Goal: Communication & Community: Share content

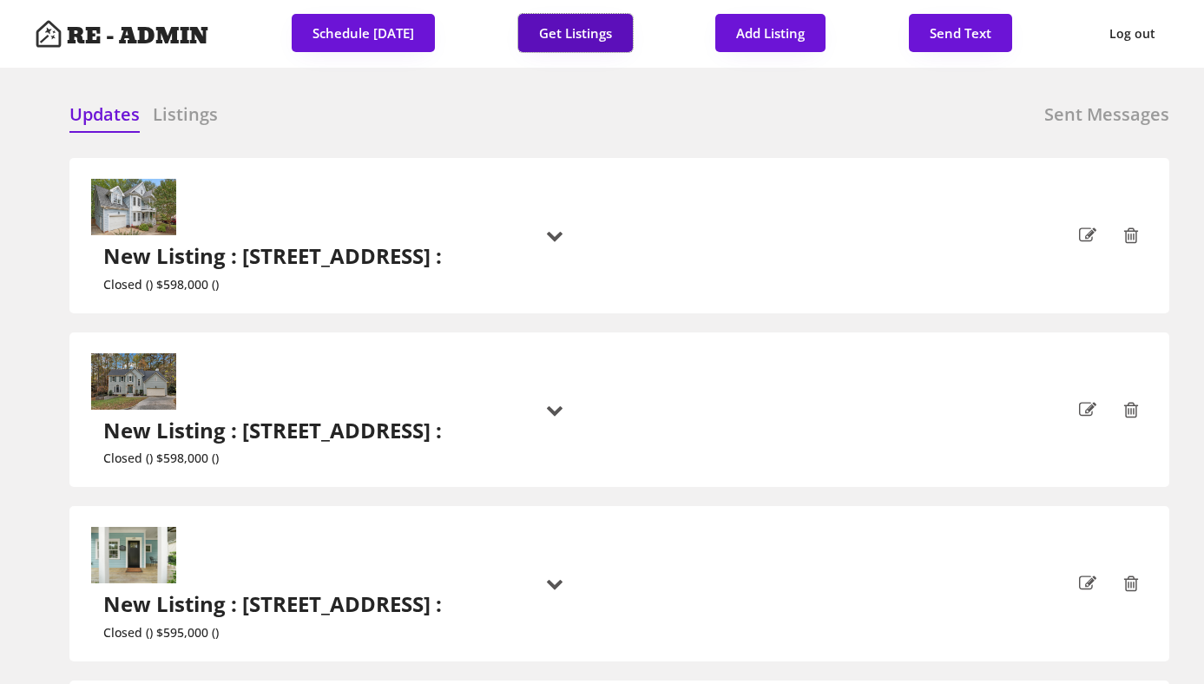
click at [572, 24] on button "Get Listings" at bounding box center [575, 33] width 115 height 38
click at [578, 95] on div "Updates Listings Sent Messages New Listing : [STREET_ADDRESS][GEOGRAPHIC_DATA] …" at bounding box center [602, 103] width 1134 height 42
click at [195, 118] on h6 "Listings" at bounding box center [185, 114] width 65 height 24
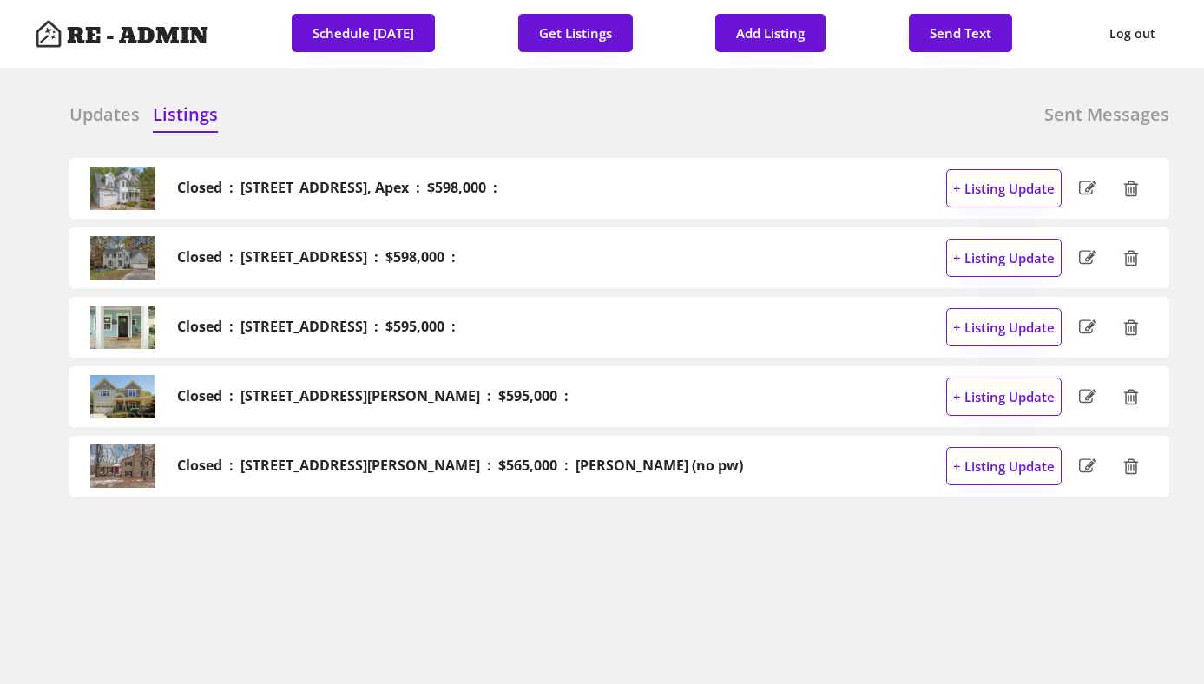
click at [94, 122] on h6 "Updates" at bounding box center [104, 114] width 70 height 24
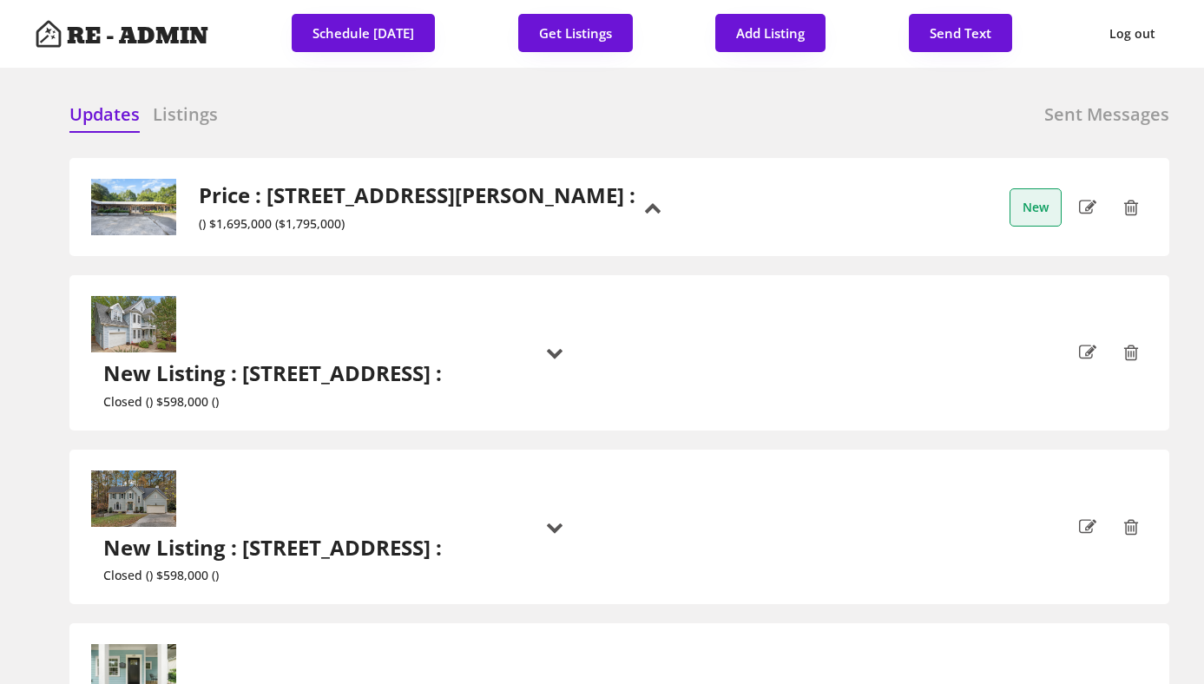
click at [594, 115] on div "Updates Listings Sent Messages" at bounding box center [619, 119] width 1100 height 35
click at [263, 208] on h2 "Price : [STREET_ADDRESS][PERSON_NAME] :" at bounding box center [417, 195] width 437 height 25
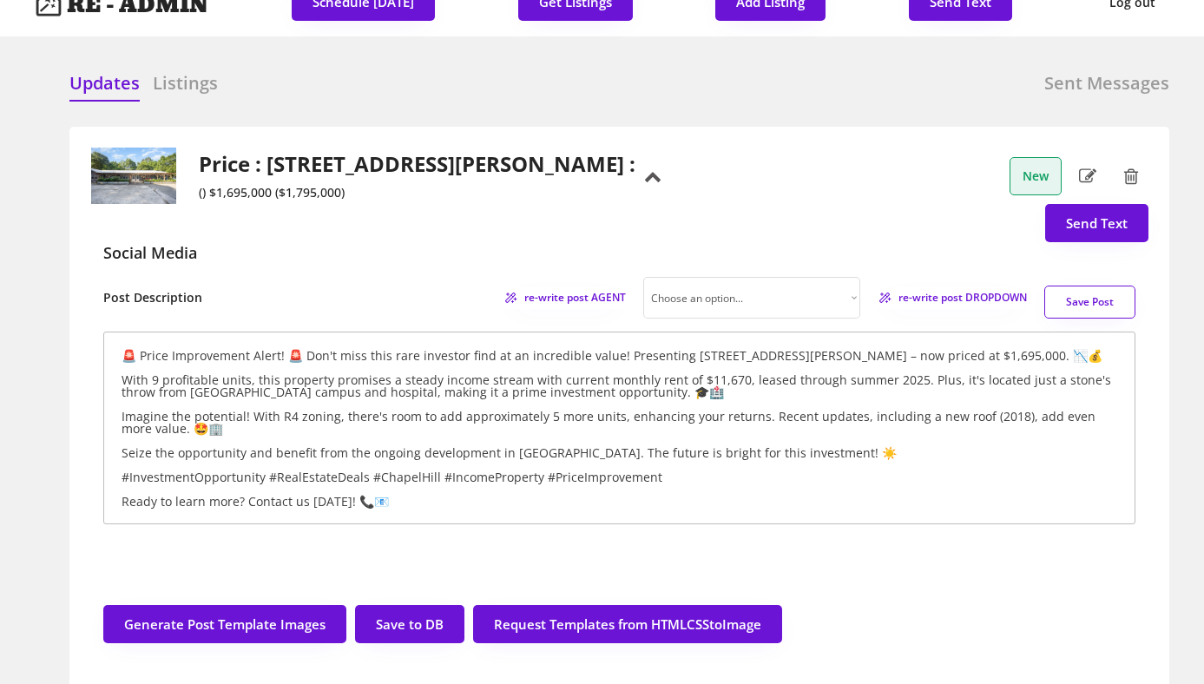
scroll to position [36, 0]
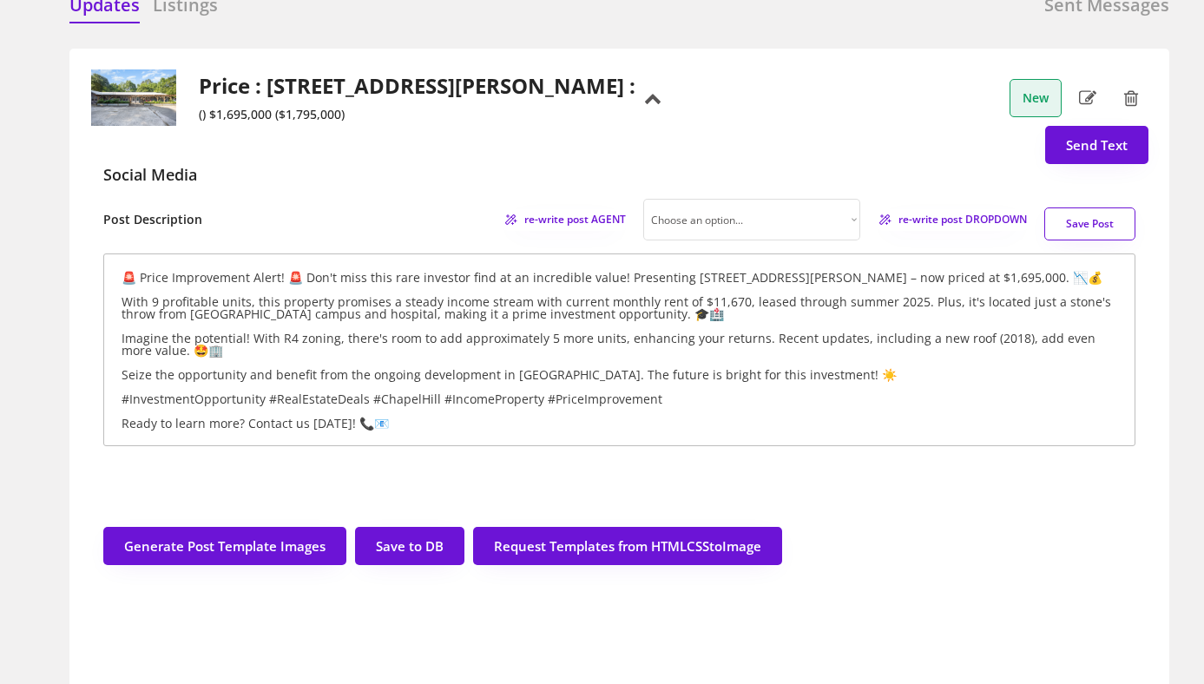
scroll to position [110, 0]
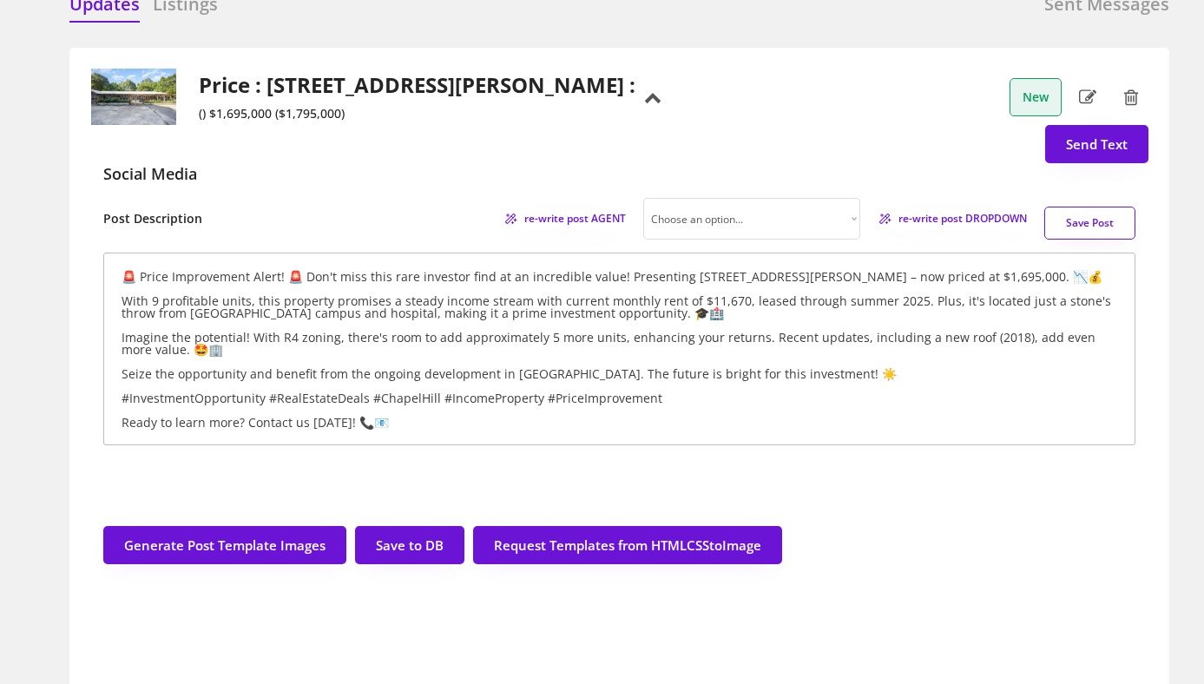
drag, startPoint x: 169, startPoint y: 147, endPoint x: 441, endPoint y: 162, distance: 272.1
click at [441, 121] on div "Price : [STREET_ADDRESS][PERSON_NAME] : () $1,695,000 ($1,795,000)" at bounding box center [411, 97] width 450 height 49
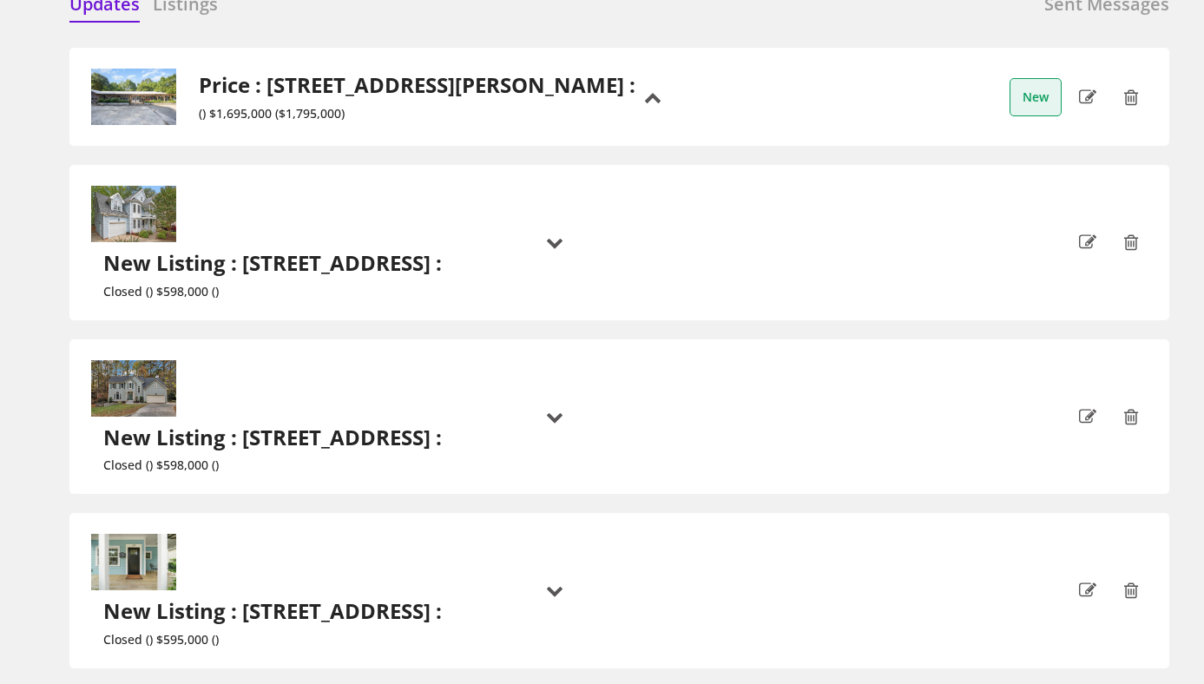
click at [373, 95] on div "Price : [STREET_ADDRESS][PERSON_NAME] : () $1,695,000 ($1,795,000)" at bounding box center [362, 97] width 545 height 56
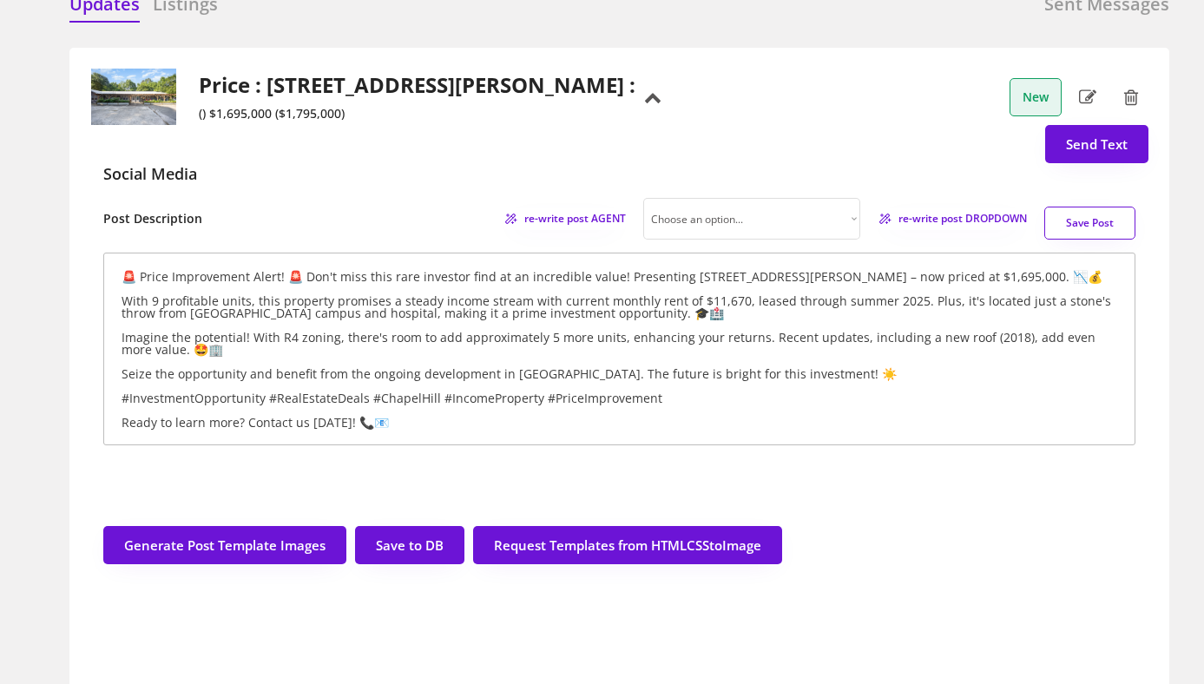
click at [1092, 240] on button "Save Post" at bounding box center [1089, 223] width 91 height 33
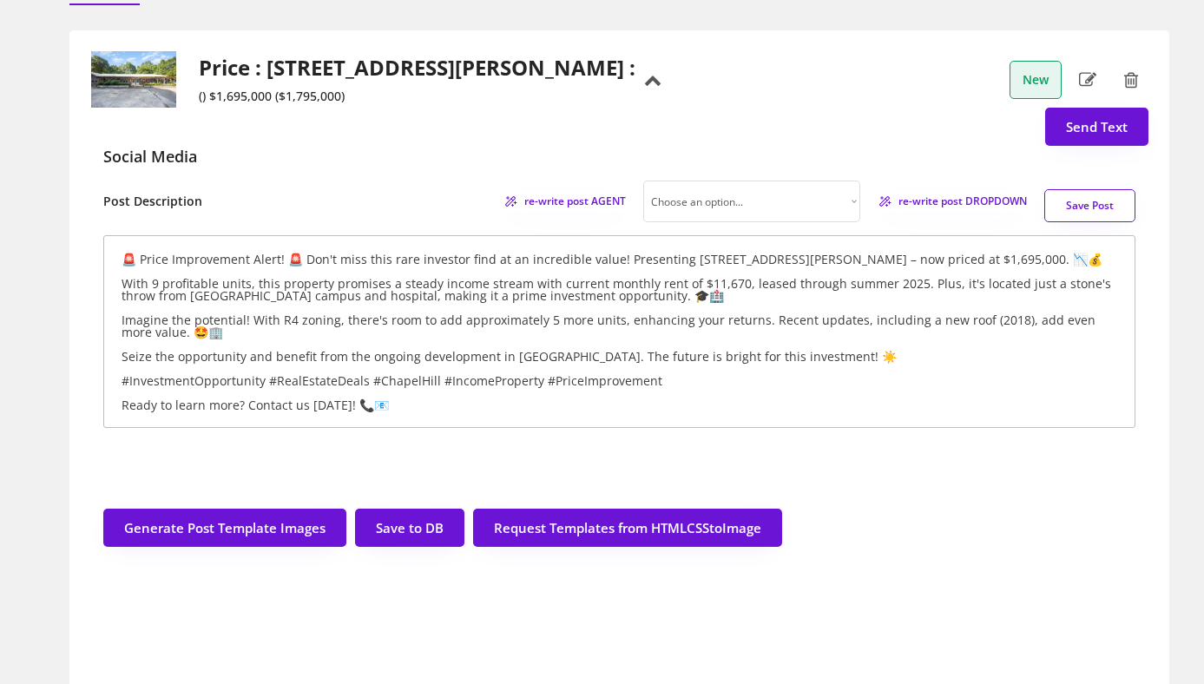
scroll to position [190, 0]
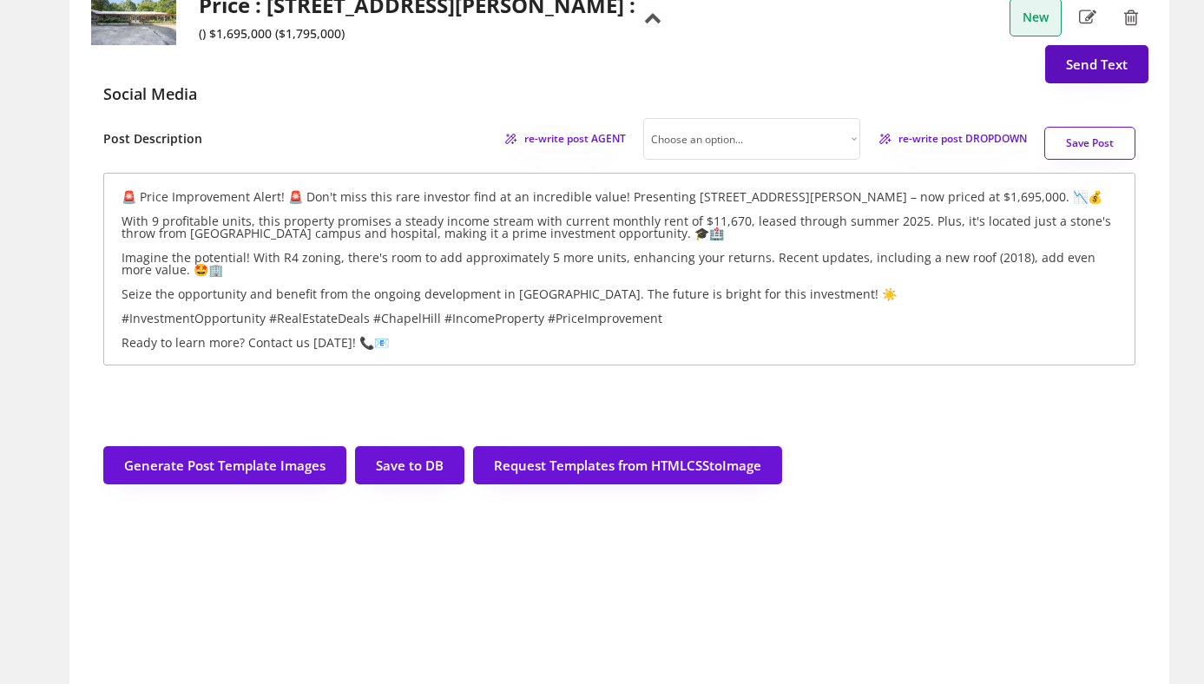
click at [1091, 83] on button "Send Text" at bounding box center [1096, 64] width 103 height 38
select select "raleigh"
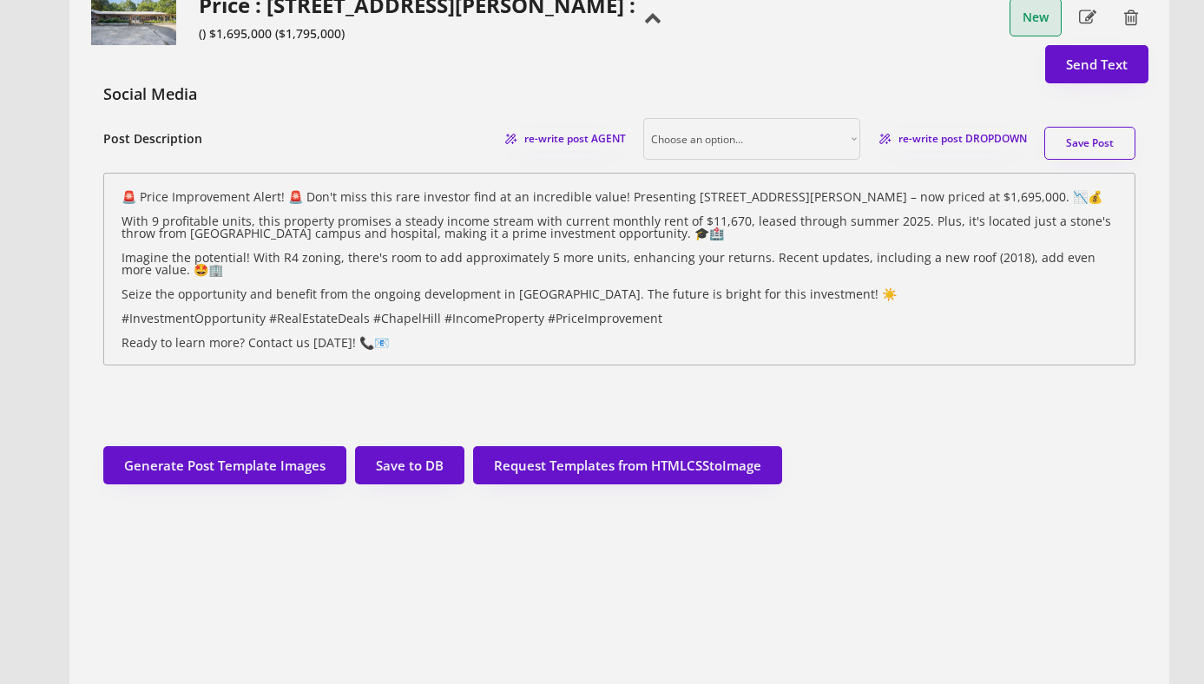
scroll to position [44, 0]
select select ""1348695171700984260__LOOKUP__1743599703321x142788062077753970""
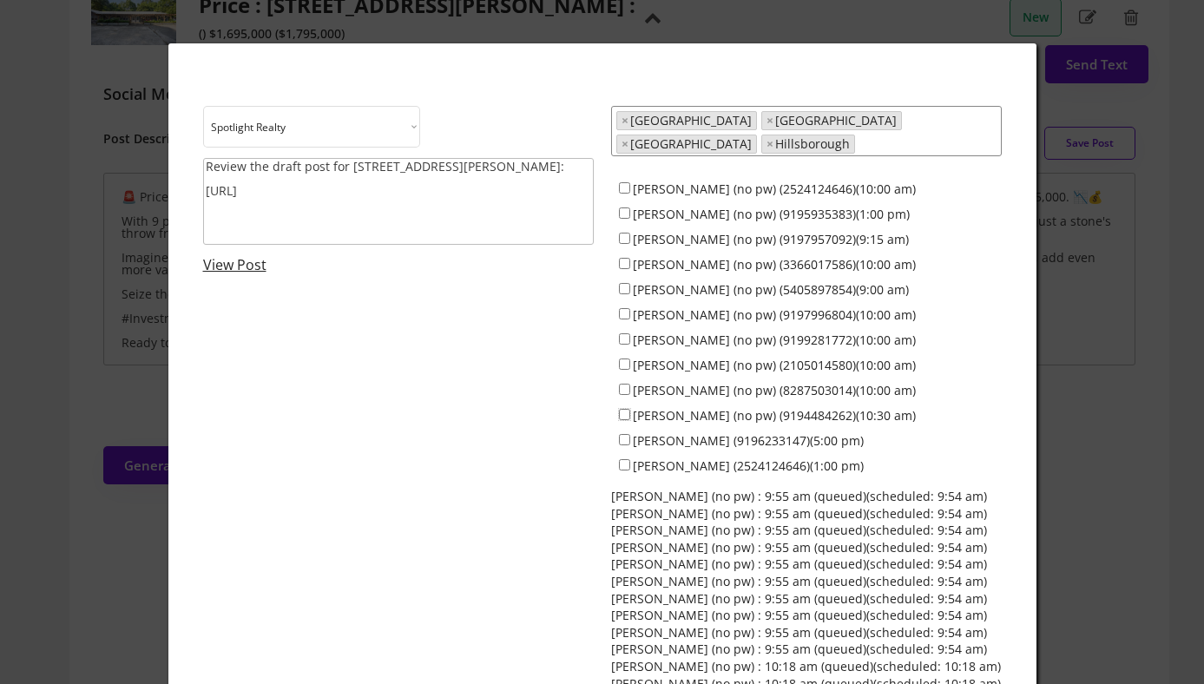
click at [623, 409] on input "[PERSON_NAME] (no pw) (9194484262)(10:30 am)" at bounding box center [624, 414] width 11 height 11
checkbox input "true"
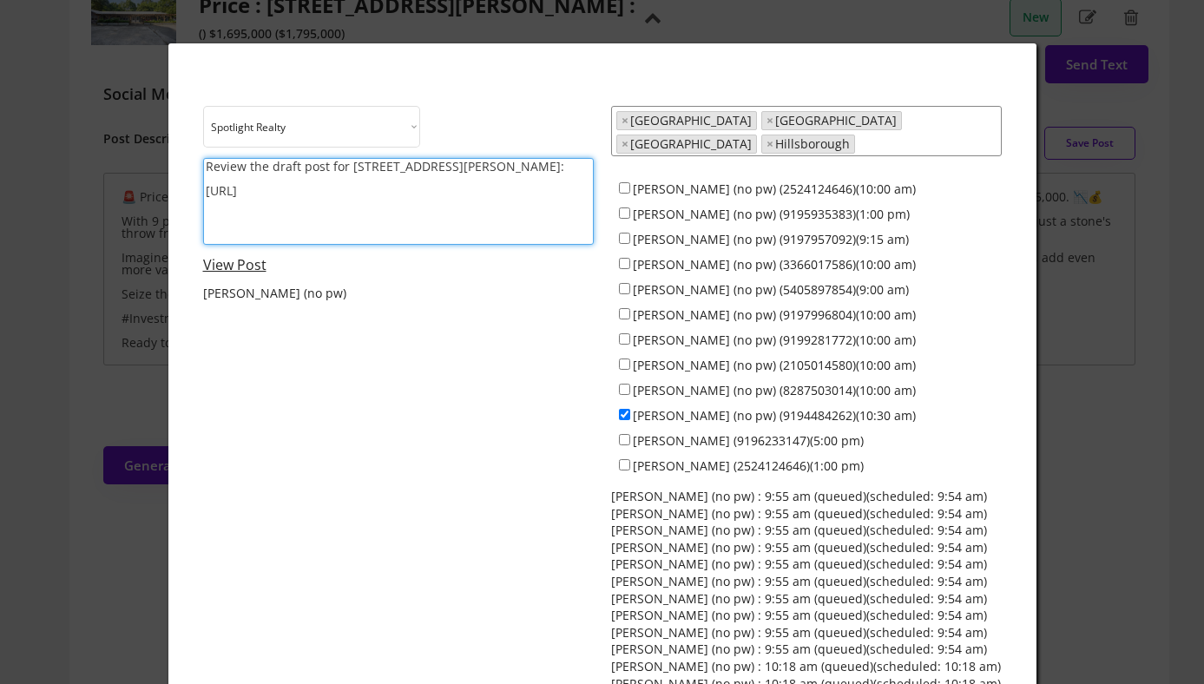
drag, startPoint x: 434, startPoint y: 170, endPoint x: 184, endPoint y: 152, distance: 250.6
click at [184, 152] on div "Choose an option... Spotlight Realty Test Brokerage Review the draft post for […" at bounding box center [602, 462] width 868 height 839
type textarea "Hey [PERSON_NAME], consider posting about the price improvement on [STREET_ADDR…"
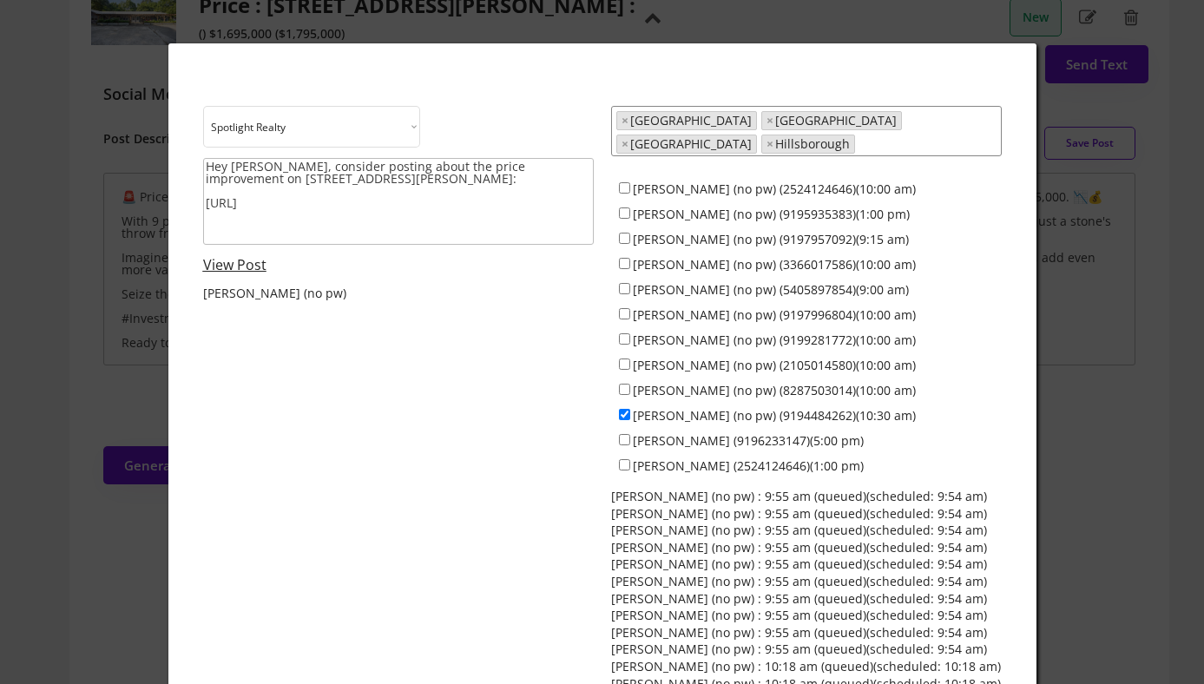
click at [219, 264] on link "View Post" at bounding box center [234, 264] width 63 height 19
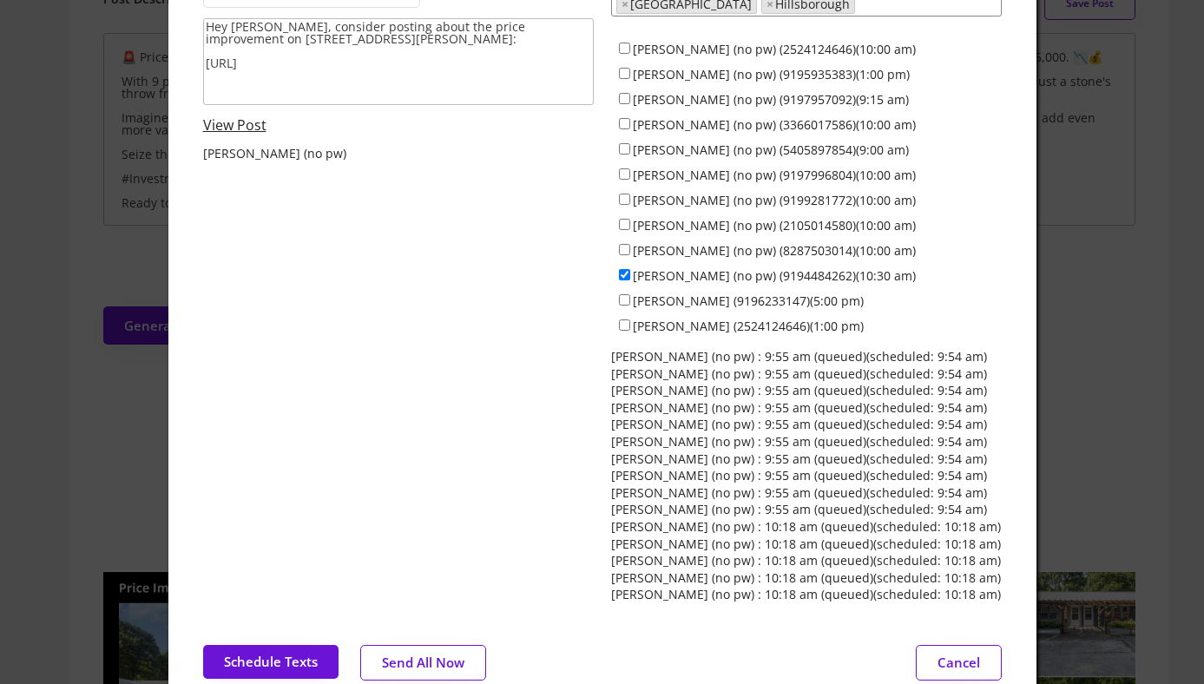
scroll to position [331, 0]
click at [254, 660] on button "Schedule Texts" at bounding box center [270, 661] width 135 height 34
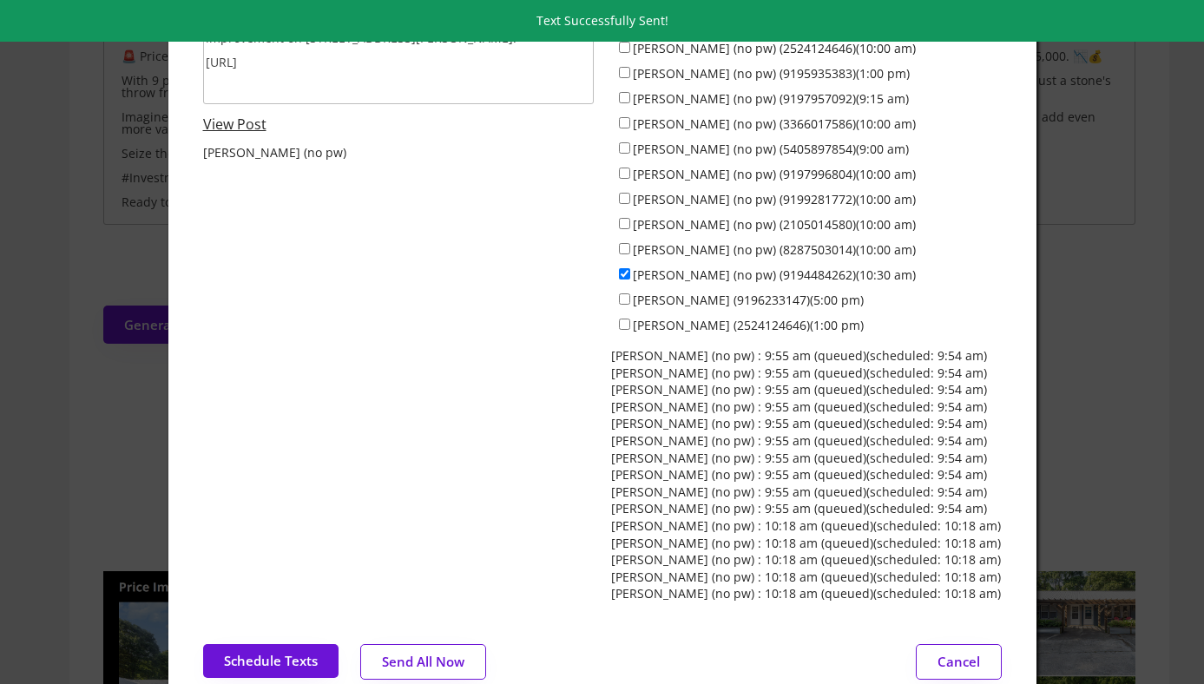
click at [42, 207] on div at bounding box center [602, 342] width 1204 height 684
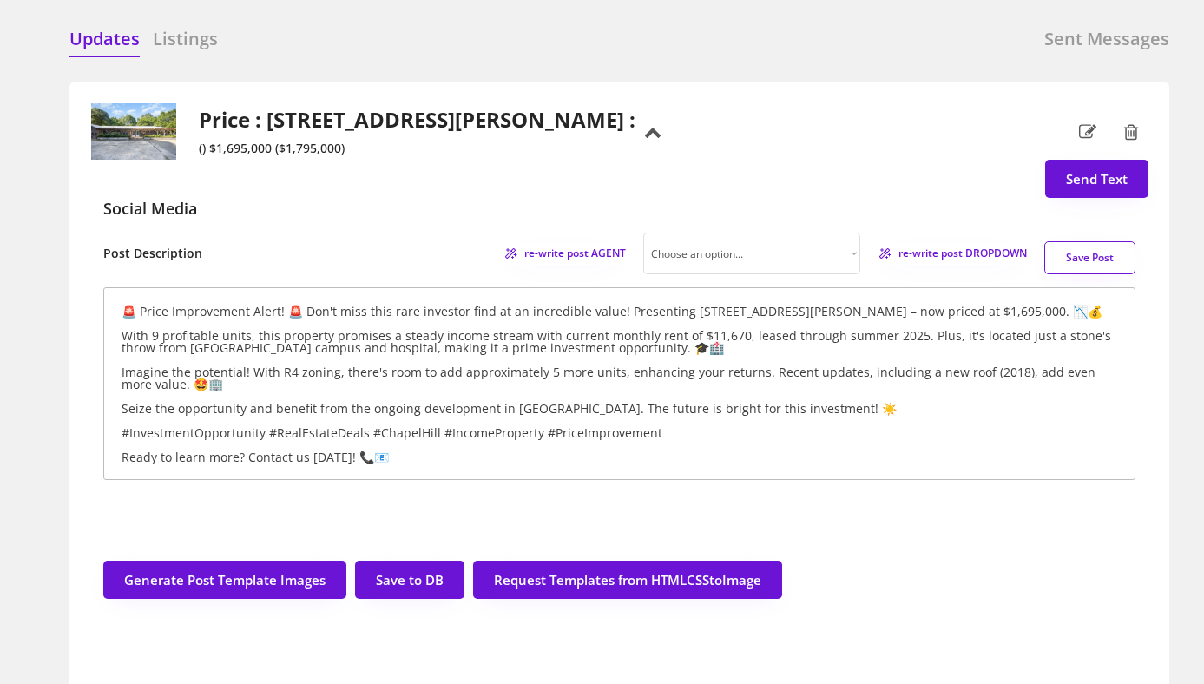
scroll to position [75, 0]
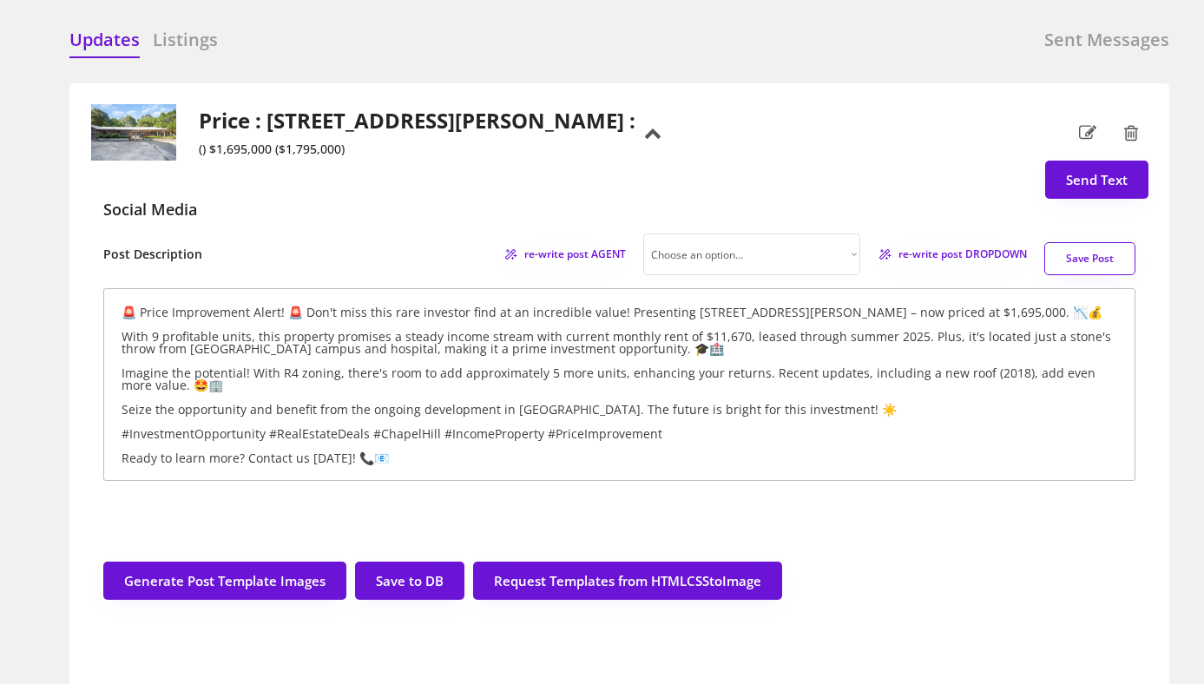
click at [388, 123] on div "Price : [STREET_ADDRESS][PERSON_NAME] : () $1,695,000 ($1,795,000)" at bounding box center [362, 132] width 545 height 56
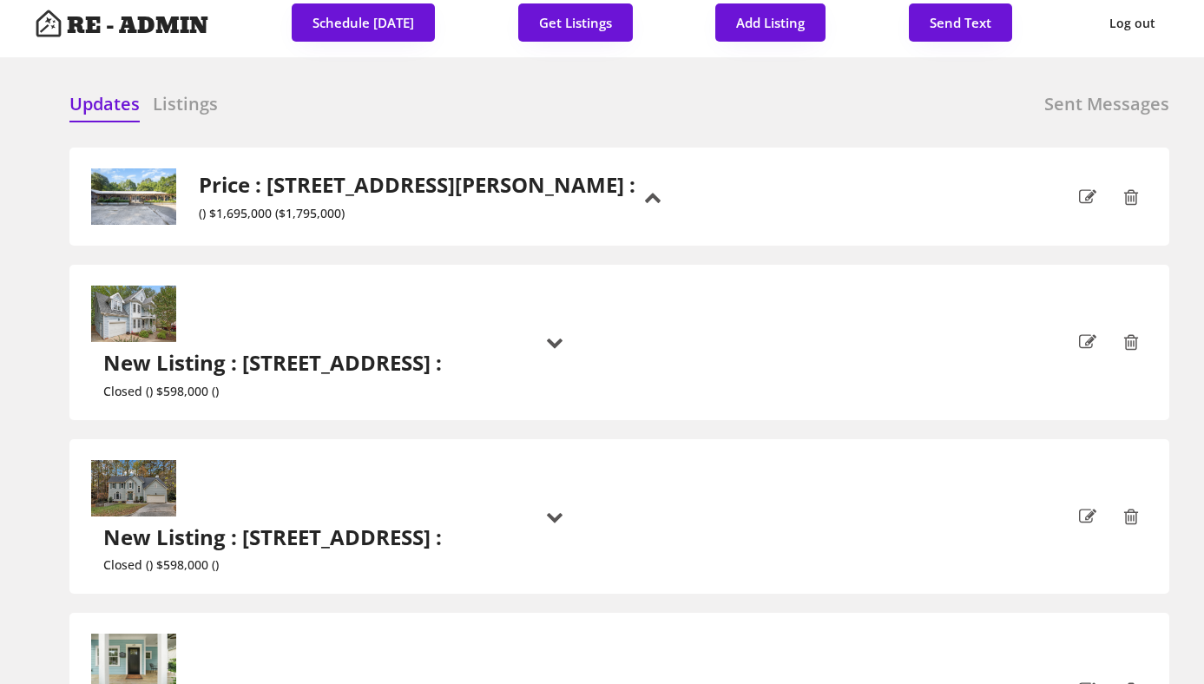
scroll to position [0, 0]
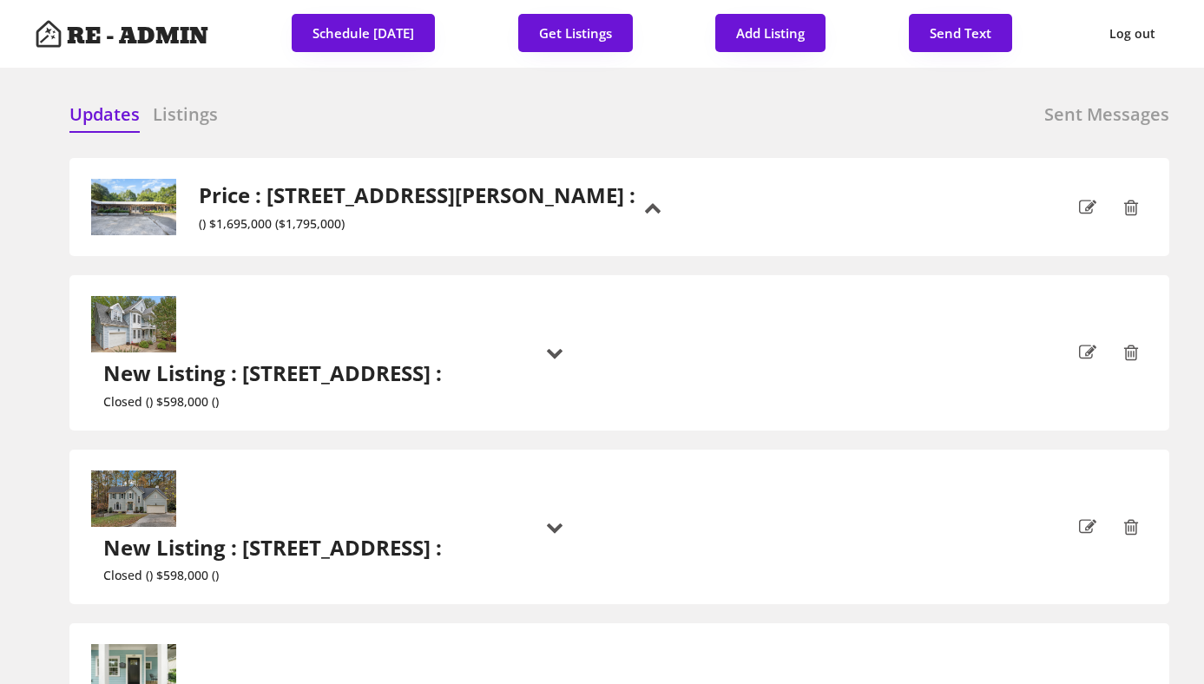
click at [528, 99] on div "Updates Listings Sent Messages Closed : [STREET_ADDRESS], Apex : $598,000 : + L…" at bounding box center [602, 103] width 1134 height 42
click at [489, 93] on div "Updates Listings Sent Messages Closed : [STREET_ADDRESS], Apex : $598,000 : + L…" at bounding box center [602, 103] width 1134 height 42
